Goal: Task Accomplishment & Management: Manage account settings

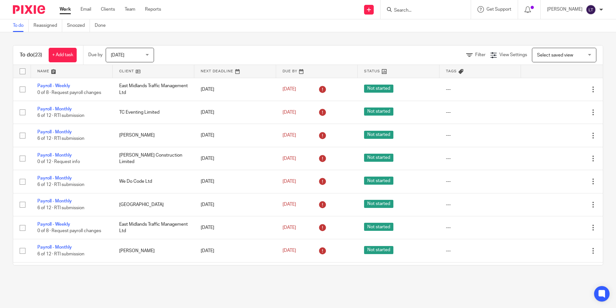
click at [421, 14] on form at bounding box center [428, 9] width 69 height 8
click at [430, 9] on input "Search" at bounding box center [423, 11] width 58 height 6
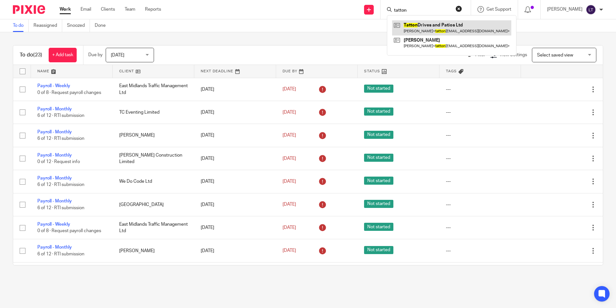
type input "tatton"
click at [434, 24] on link at bounding box center [451, 27] width 119 height 15
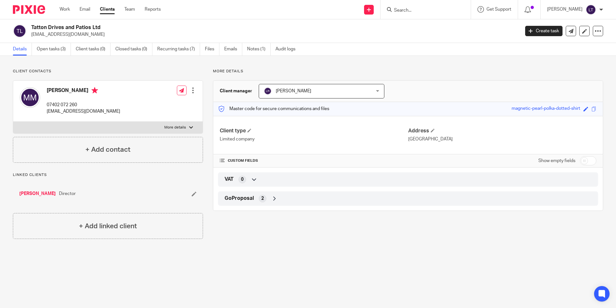
drag, startPoint x: 104, startPoint y: 27, endPoint x: 30, endPoint y: 27, distance: 74.1
click at [30, 27] on div "Tatton Drives and Patios Ltd tattondrivesandpatios@gmail.com" at bounding box center [264, 31] width 503 height 14
copy h2 "Tatton Drives and Patios Ltd"
click at [55, 50] on link "Open tasks (3)" at bounding box center [54, 49] width 34 height 13
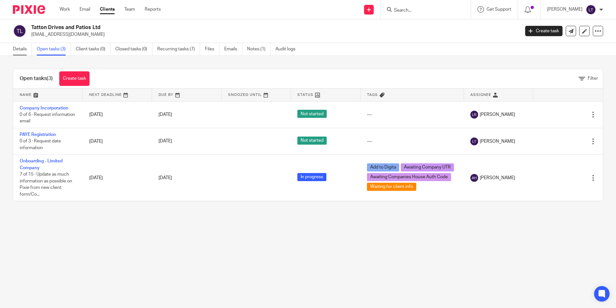
click at [20, 51] on link "Details" at bounding box center [22, 49] width 19 height 13
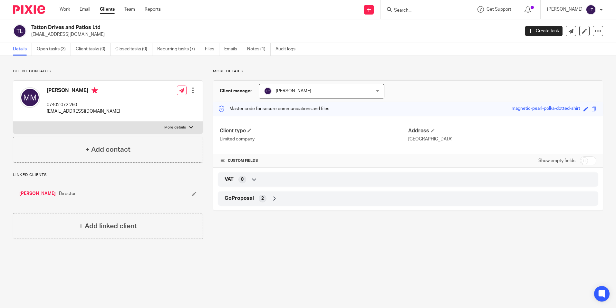
click at [425, 7] on form at bounding box center [428, 9] width 69 height 8
click at [426, 10] on input "Search" at bounding box center [423, 11] width 58 height 6
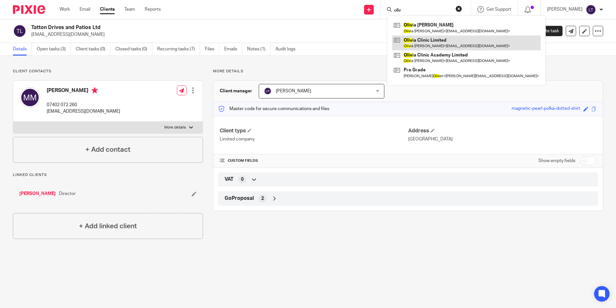
type input "oliv"
click at [455, 45] on link at bounding box center [466, 42] width 149 height 15
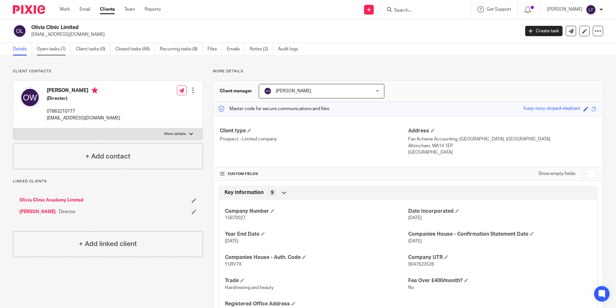
click at [52, 48] on link "Open tasks (7)" at bounding box center [54, 49] width 34 height 13
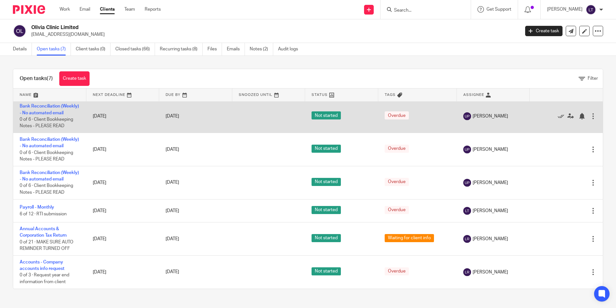
scroll to position [61, 0]
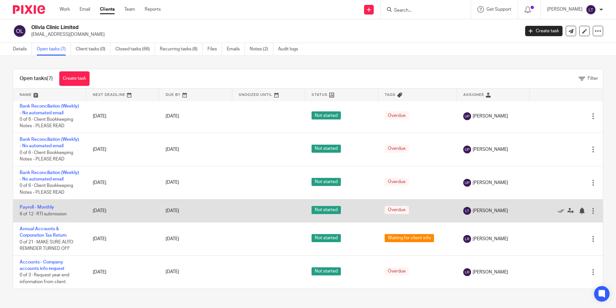
drag, startPoint x: 32, startPoint y: 208, endPoint x: 20, endPoint y: 210, distance: 12.4
click at [32, 208] on link "Payroll - Monthly" at bounding box center [37, 207] width 34 height 5
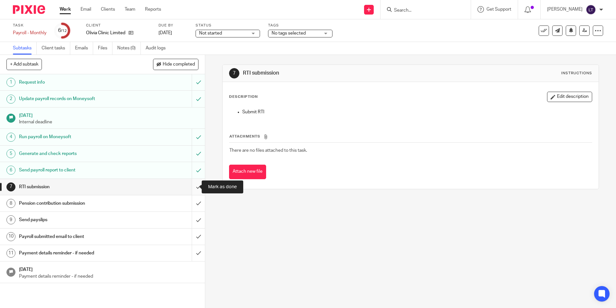
click at [190, 186] on input "submit" at bounding box center [102, 187] width 205 height 16
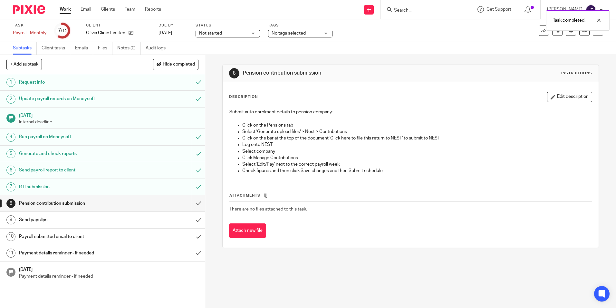
click at [192, 203] on input "submit" at bounding box center [102, 203] width 205 height 16
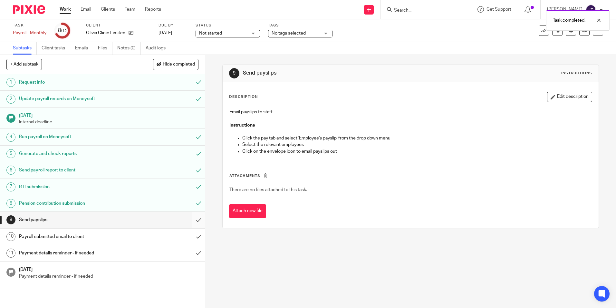
click at [192, 218] on input "submit" at bounding box center [102, 219] width 205 height 16
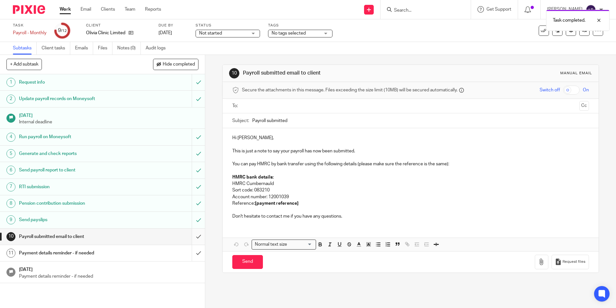
click at [193, 238] on input "submit" at bounding box center [102, 236] width 205 height 16
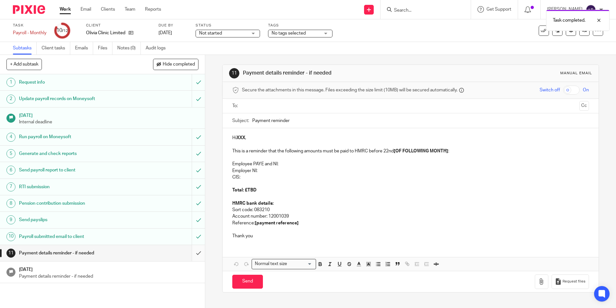
click at [195, 249] on input "submit" at bounding box center [102, 253] width 205 height 16
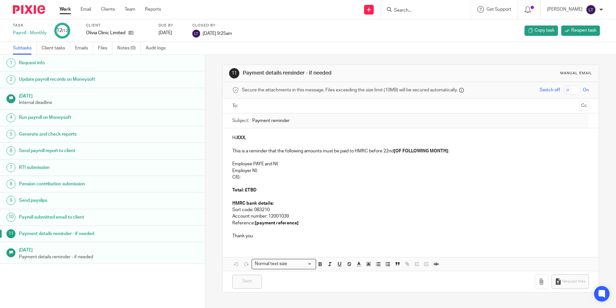
click at [432, 10] on input "Search" at bounding box center [423, 11] width 58 height 6
type input "jc"
click at [430, 28] on link at bounding box center [446, 27] width 109 height 15
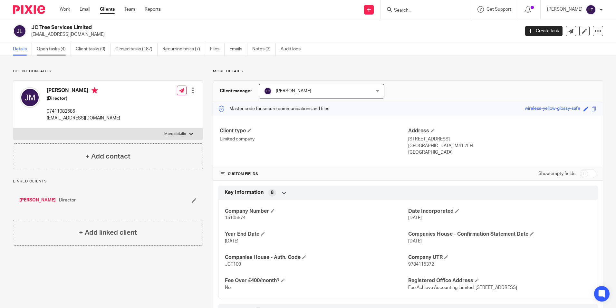
click at [55, 47] on link "Open tasks (4)" at bounding box center [54, 49] width 34 height 13
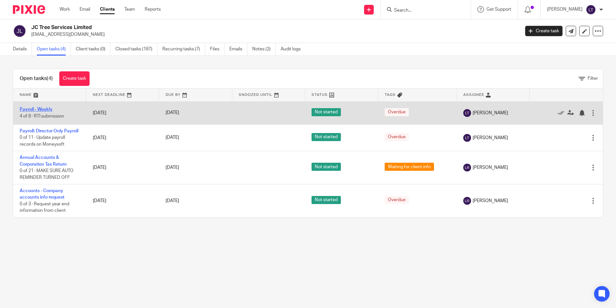
click at [41, 111] on link "Payroll - Weekly" at bounding box center [36, 109] width 33 height 5
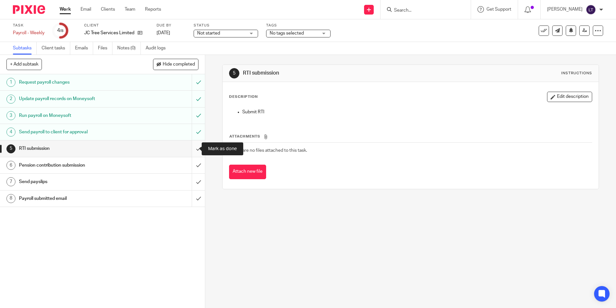
click at [191, 150] on input "submit" at bounding box center [102, 148] width 205 height 16
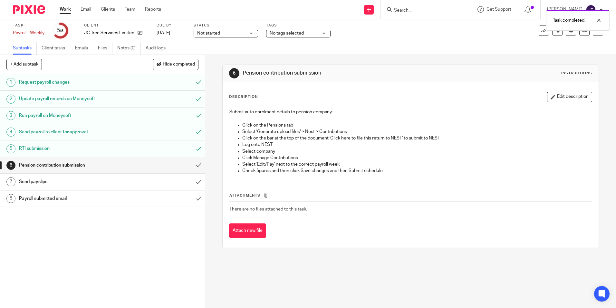
click at [192, 165] on input "submit" at bounding box center [102, 165] width 205 height 16
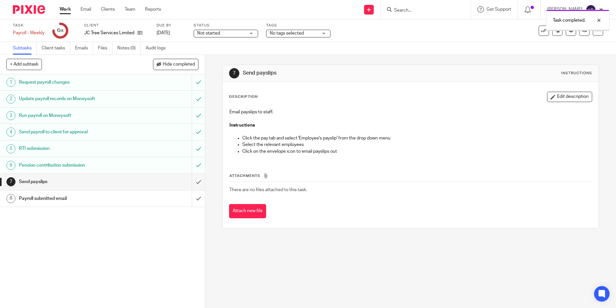
click at [193, 181] on input "submit" at bounding box center [102, 181] width 205 height 16
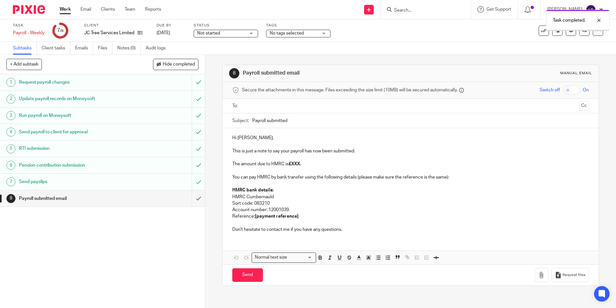
click at [193, 198] on input "submit" at bounding box center [102, 198] width 205 height 16
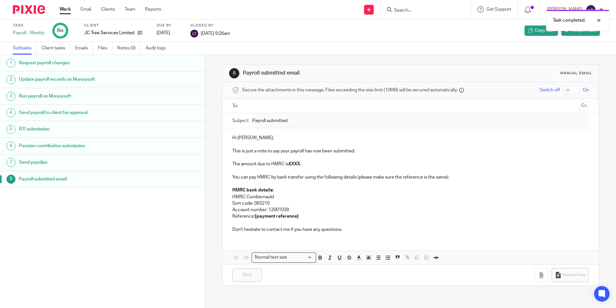
click at [423, 10] on div "Task completed." at bounding box center [459, 18] width 302 height 24
click at [431, 10] on input "Search" at bounding box center [423, 11] width 58 height 6
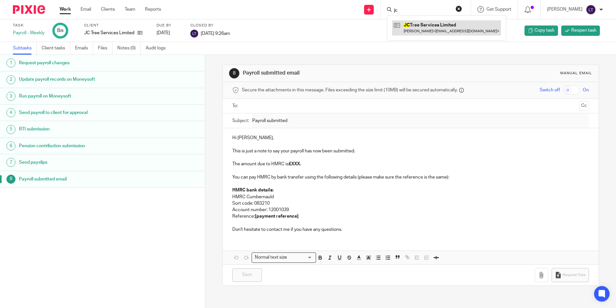
type input "jc"
click at [461, 30] on link at bounding box center [446, 27] width 109 height 15
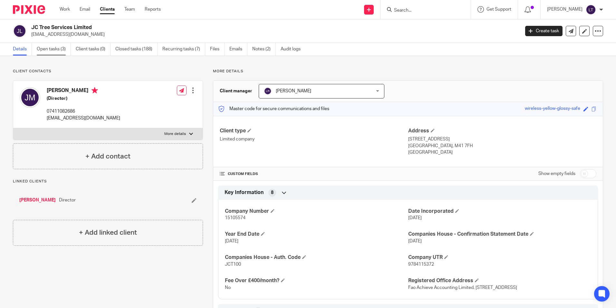
click at [60, 48] on link "Open tasks (3)" at bounding box center [54, 49] width 34 height 13
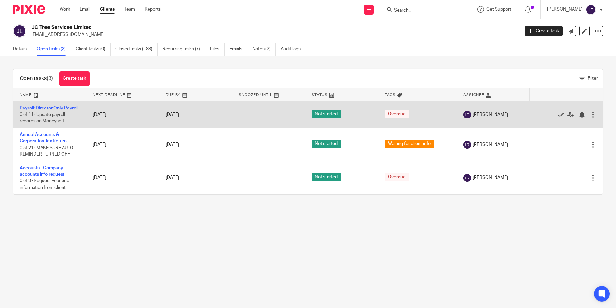
click at [40, 110] on link "Payroll: Director Only Payroll" at bounding box center [49, 108] width 59 height 5
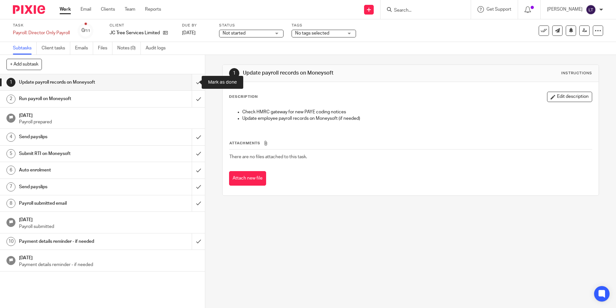
click at [191, 82] on input "submit" at bounding box center [102, 82] width 205 height 16
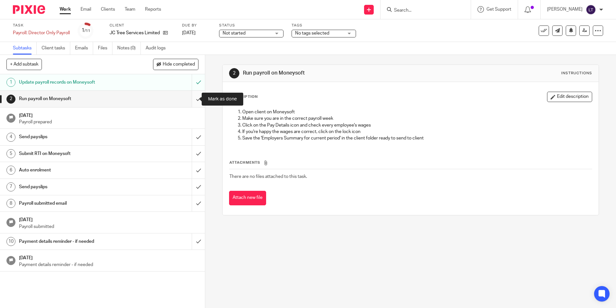
drag, startPoint x: 191, startPoint y: 99, endPoint x: 193, endPoint y: 106, distance: 7.2
click at [191, 99] on input "submit" at bounding box center [102, 99] width 205 height 16
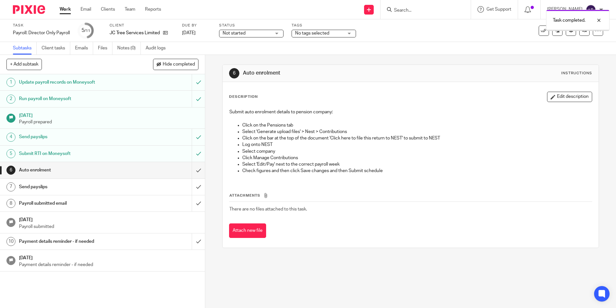
click at [191, 171] on input "submit" at bounding box center [102, 170] width 205 height 16
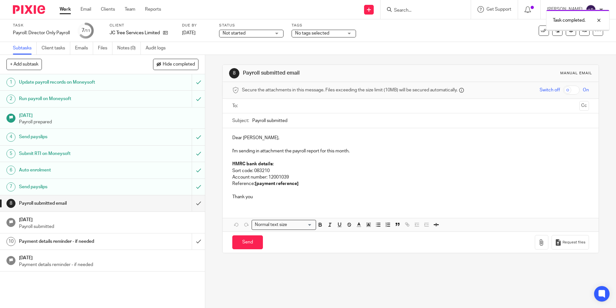
click at [192, 204] on input "submit" at bounding box center [102, 203] width 205 height 16
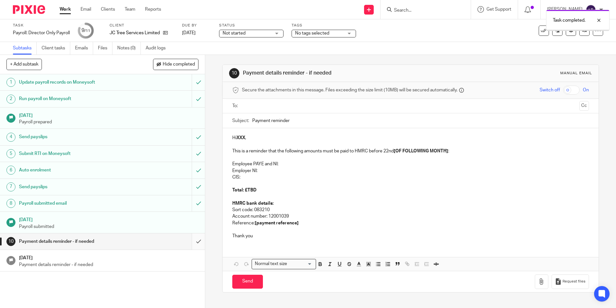
click at [190, 242] on input "submit" at bounding box center [102, 241] width 205 height 16
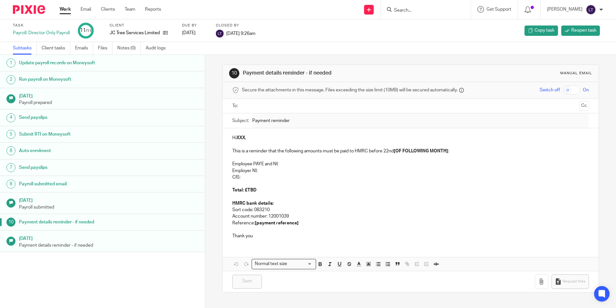
click at [428, 12] on input "Search" at bounding box center [423, 11] width 58 height 6
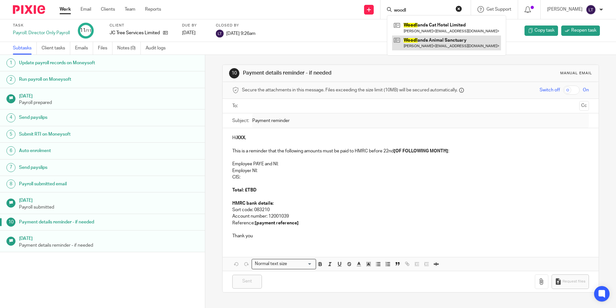
type input "woodl"
click at [425, 43] on link at bounding box center [446, 42] width 109 height 15
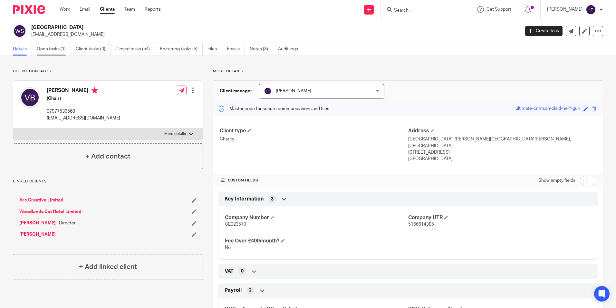
click at [50, 48] on link "Open tasks (1)" at bounding box center [54, 49] width 34 height 13
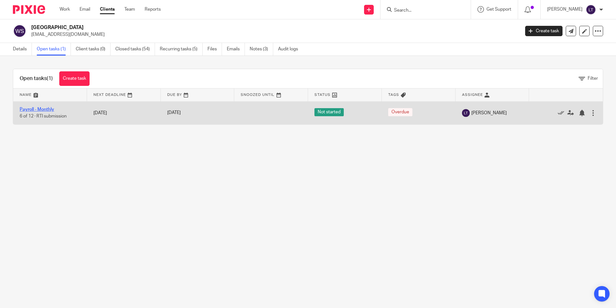
drag, startPoint x: 47, startPoint y: 108, endPoint x: 41, endPoint y: 109, distance: 5.7
click at [47, 108] on link "Payroll - Monthly" at bounding box center [37, 109] width 34 height 5
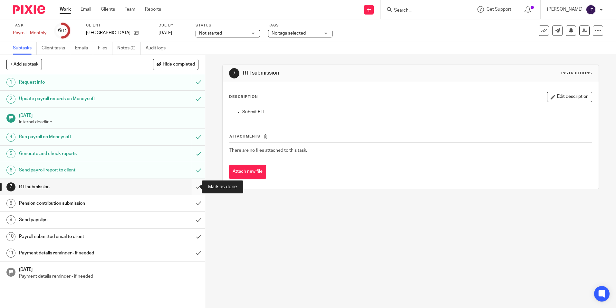
click at [190, 188] on input "submit" at bounding box center [102, 187] width 205 height 16
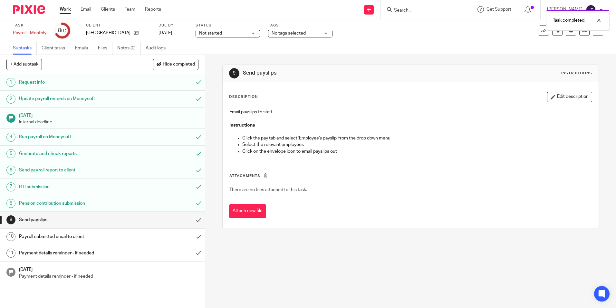
click at [193, 219] on input "submit" at bounding box center [102, 219] width 205 height 16
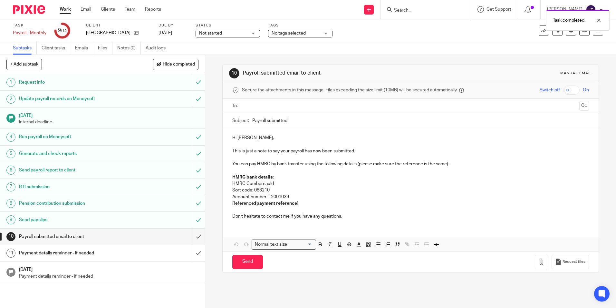
click at [193, 238] on input "submit" at bounding box center [102, 236] width 205 height 16
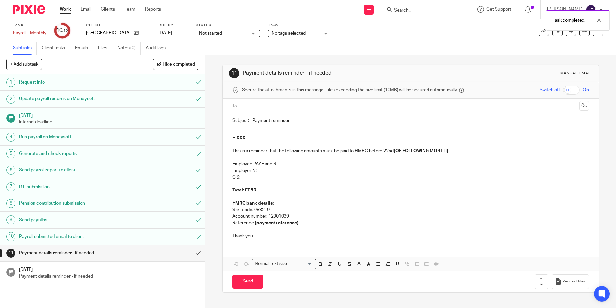
click at [192, 253] on input "submit" at bounding box center [102, 253] width 205 height 16
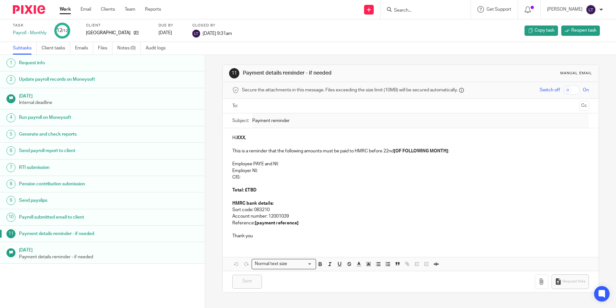
click at [422, 10] on input "Search" at bounding box center [423, 11] width 58 height 6
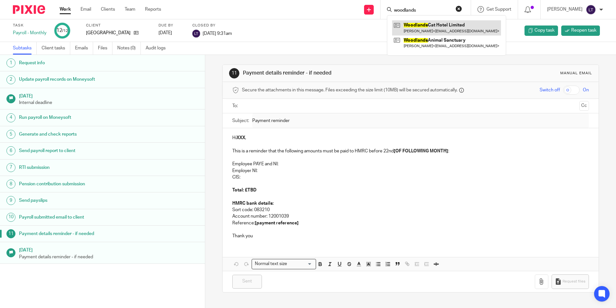
type input "woodlands"
click at [428, 26] on link at bounding box center [446, 27] width 109 height 15
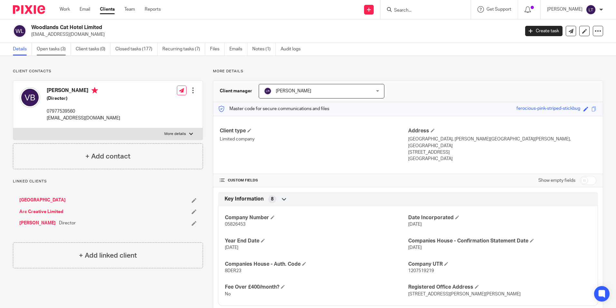
click at [59, 48] on link "Open tasks (3)" at bounding box center [54, 49] width 34 height 13
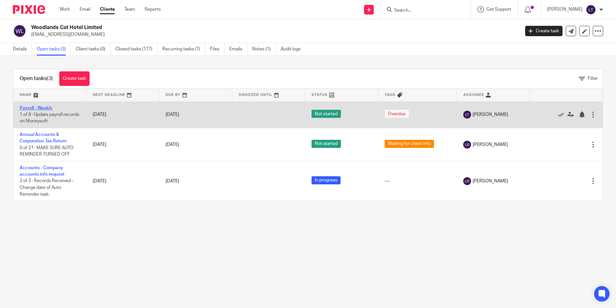
click at [44, 109] on link "Payroll - Weekly" at bounding box center [36, 108] width 33 height 5
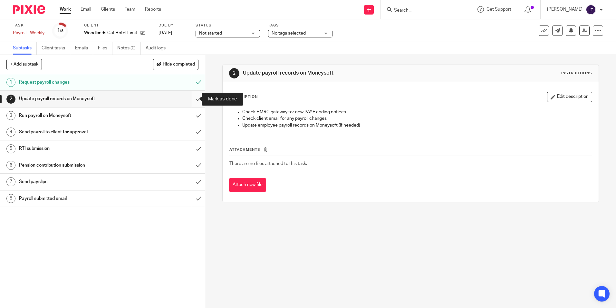
click at [189, 98] on input "submit" at bounding box center [102, 99] width 205 height 16
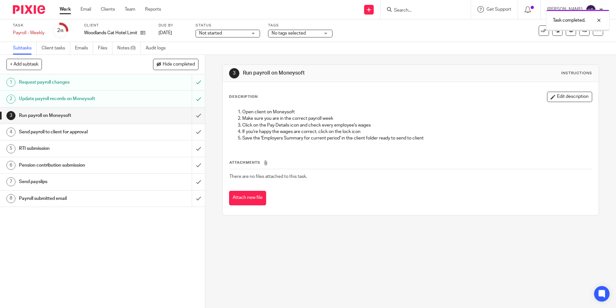
click at [191, 114] on input "submit" at bounding box center [102, 115] width 205 height 16
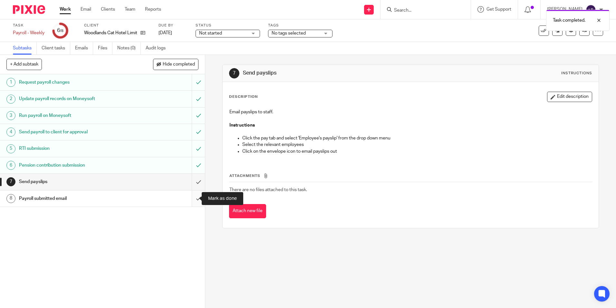
click at [192, 199] on input "submit" at bounding box center [102, 198] width 205 height 16
click at [192, 180] on input "submit" at bounding box center [102, 181] width 205 height 16
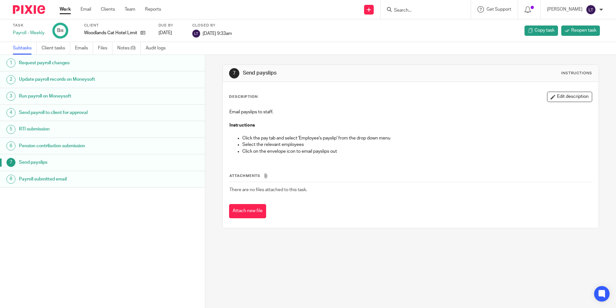
click at [428, 11] on input "Search" at bounding box center [423, 11] width 58 height 6
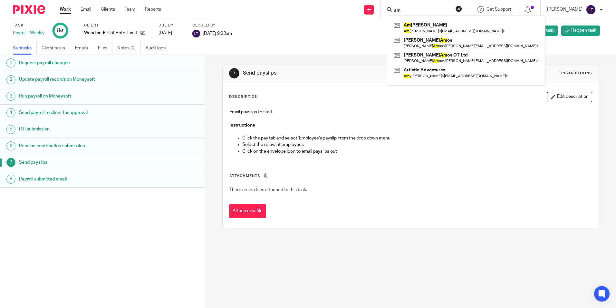
type input "a"
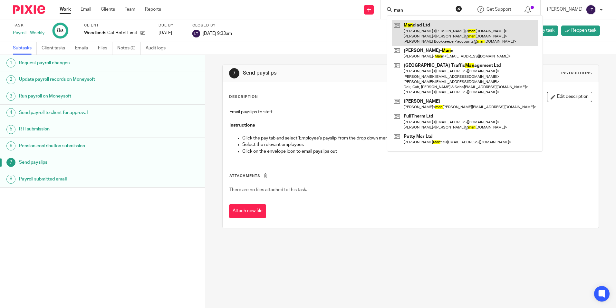
type input "man"
click at [430, 22] on link at bounding box center [465, 32] width 146 height 25
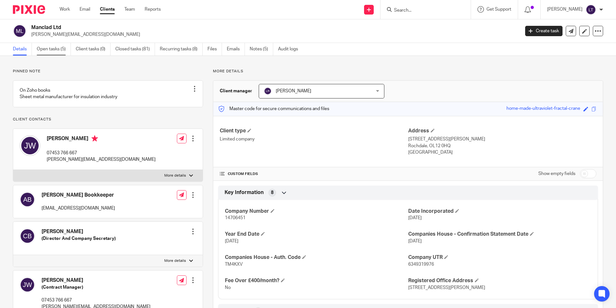
click at [54, 49] on link "Open tasks (5)" at bounding box center [54, 49] width 34 height 13
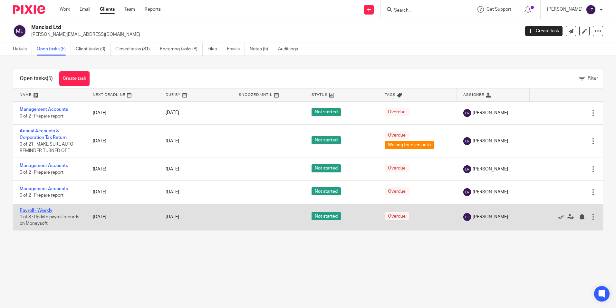
click at [30, 209] on link "Payroll - Weekly" at bounding box center [36, 210] width 33 height 5
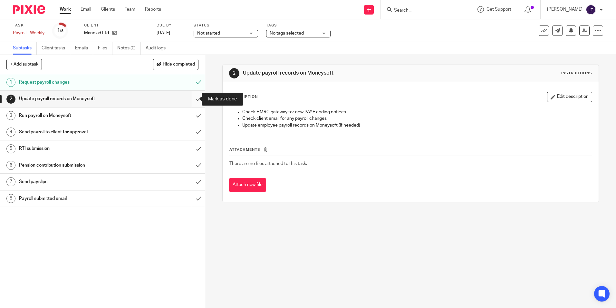
click at [192, 98] on input "submit" at bounding box center [102, 99] width 205 height 16
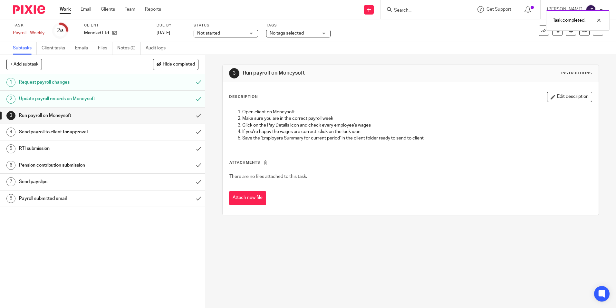
click at [193, 114] on input "submit" at bounding box center [102, 115] width 205 height 16
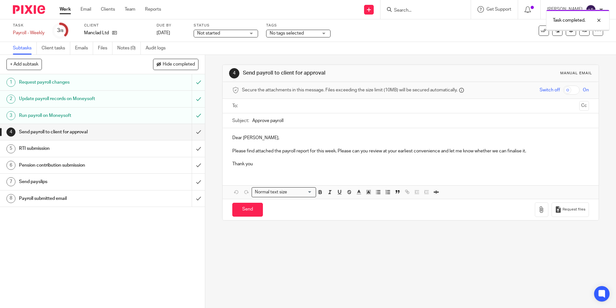
click at [193, 131] on input "submit" at bounding box center [102, 132] width 205 height 16
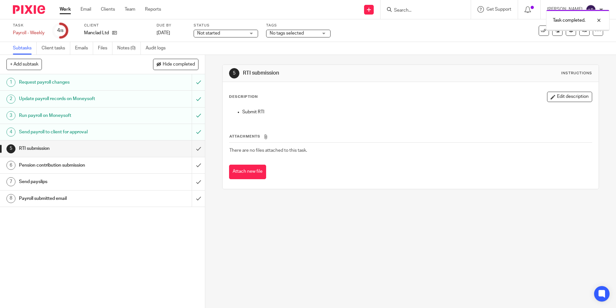
click at [191, 149] on input "submit" at bounding box center [102, 148] width 205 height 16
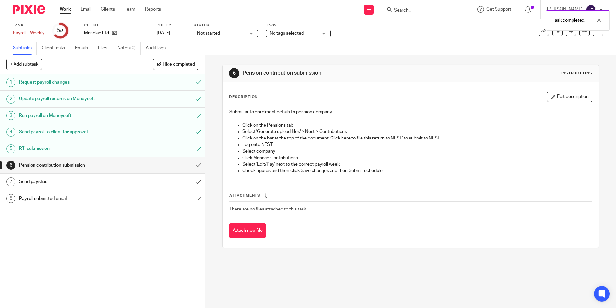
click at [192, 165] on input "submit" at bounding box center [102, 165] width 205 height 16
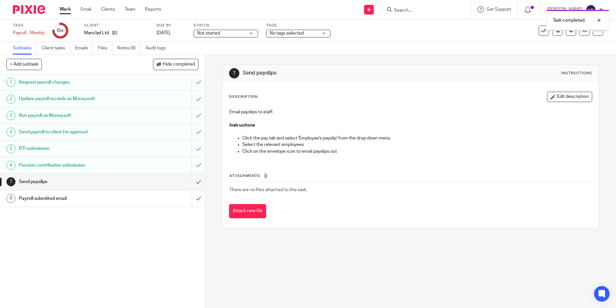
click at [193, 181] on input "submit" at bounding box center [102, 181] width 205 height 16
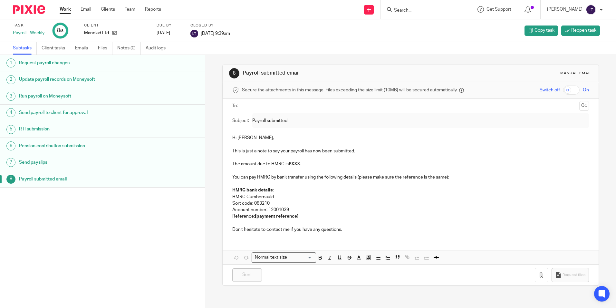
click at [404, 11] on input "Search" at bounding box center [423, 11] width 58 height 6
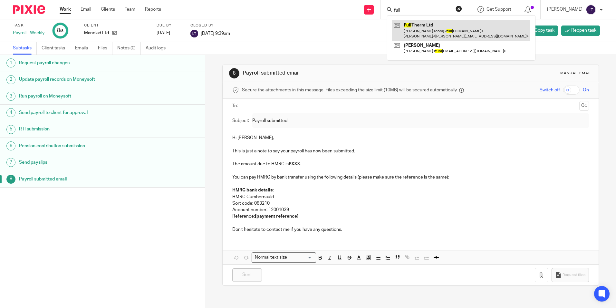
type input "full"
click at [423, 25] on link at bounding box center [461, 30] width 138 height 20
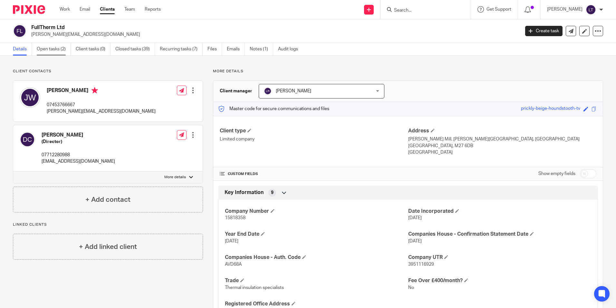
click at [51, 48] on link "Open tasks (2)" at bounding box center [54, 49] width 34 height 13
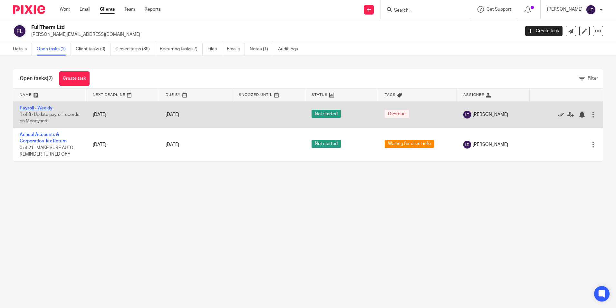
click at [46, 109] on link "Payroll - Weekly" at bounding box center [36, 108] width 33 height 5
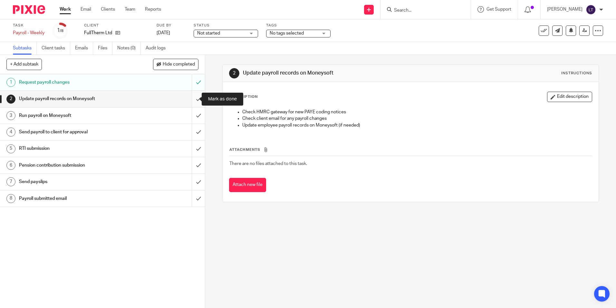
click at [192, 98] on input "submit" at bounding box center [102, 99] width 205 height 16
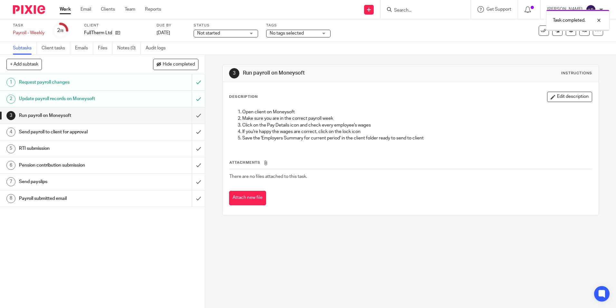
click at [195, 114] on input "submit" at bounding box center [102, 115] width 205 height 16
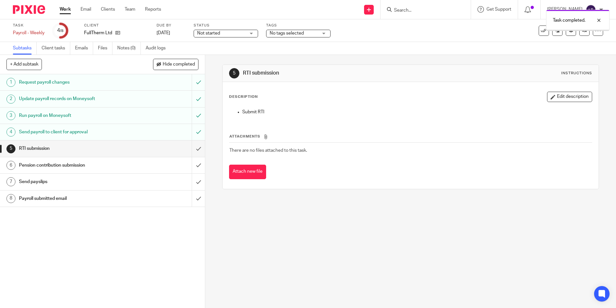
click at [191, 149] on input "submit" at bounding box center [102, 148] width 205 height 16
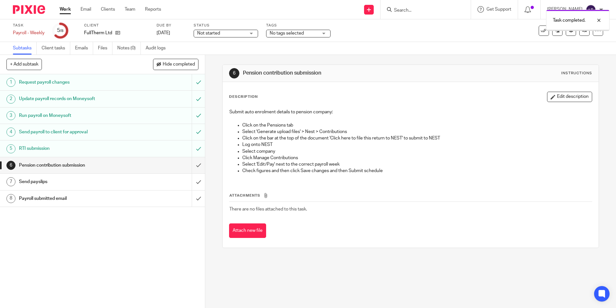
click at [192, 166] on input "submit" at bounding box center [102, 165] width 205 height 16
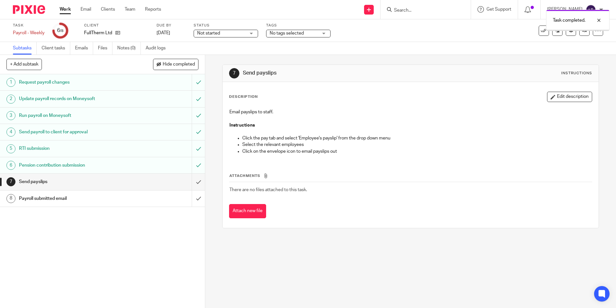
click at [191, 183] on input "submit" at bounding box center [102, 181] width 205 height 16
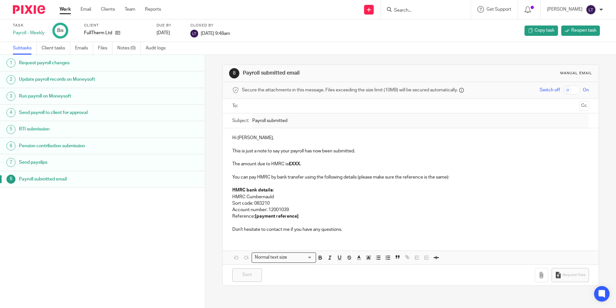
click at [26, 5] on img at bounding box center [29, 9] width 32 height 9
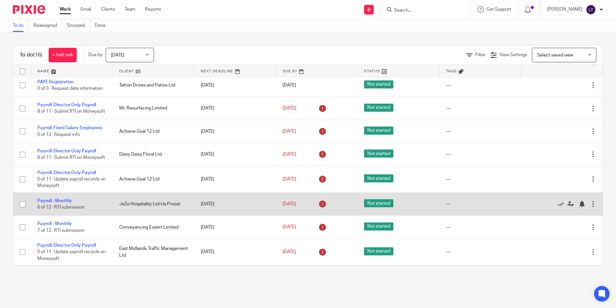
scroll to position [195, 0]
